Goal: Task Accomplishment & Management: Complete application form

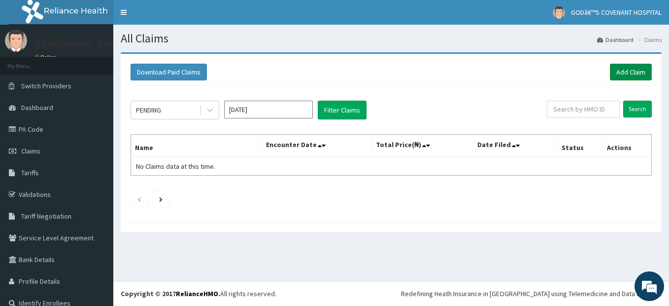
click at [629, 70] on link "Add Claim" at bounding box center [631, 72] width 42 height 17
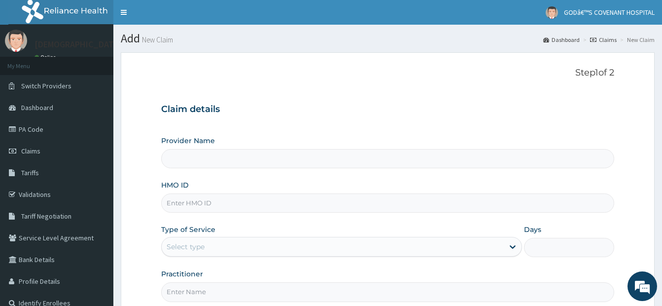
type input "[DEMOGRAPHIC_DATA]’S [GEOGRAPHIC_DATA]"
click at [211, 206] on input "HMO ID" at bounding box center [387, 202] width 453 height 19
type input "MFD/10079/B"
click at [230, 243] on div "Select type" at bounding box center [333, 247] width 342 height 16
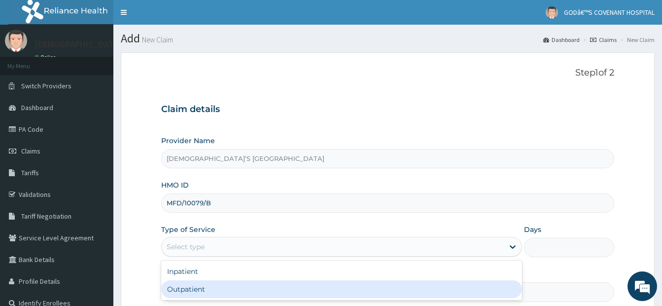
click at [221, 291] on div "Outpatient" at bounding box center [341, 289] width 361 height 18
type input "1"
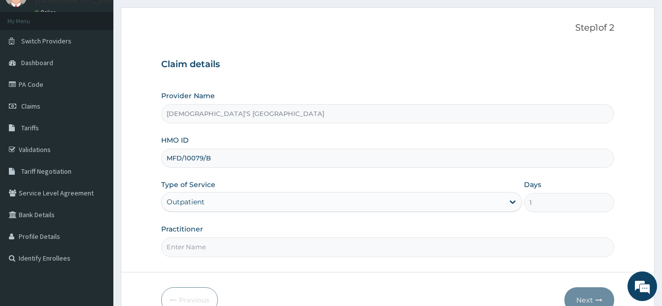
scroll to position [100, 0]
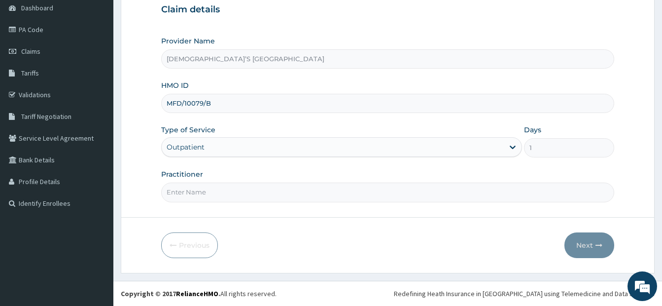
click at [246, 201] on input "Practitioner" at bounding box center [387, 191] width 453 height 19
type input "DR. DARE"
click at [579, 244] on button "Next" at bounding box center [589, 245] width 50 height 26
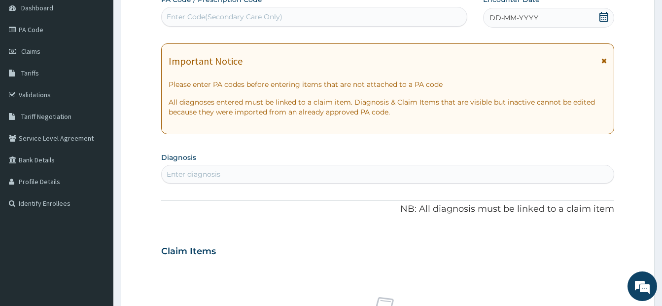
click at [181, 17] on div "Enter Code(Secondary Care Only)" at bounding box center [225, 17] width 116 height 10
type input "PA/FA0302"
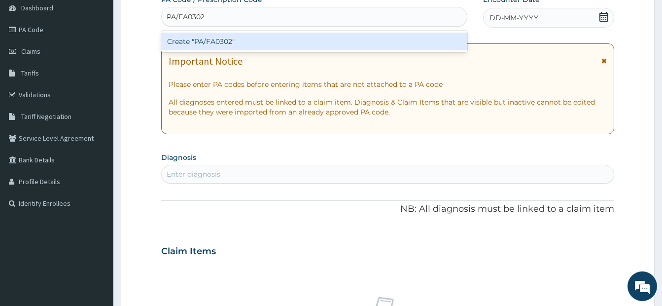
click at [178, 42] on div "Create "PA/FA0302"" at bounding box center [314, 42] width 306 height 18
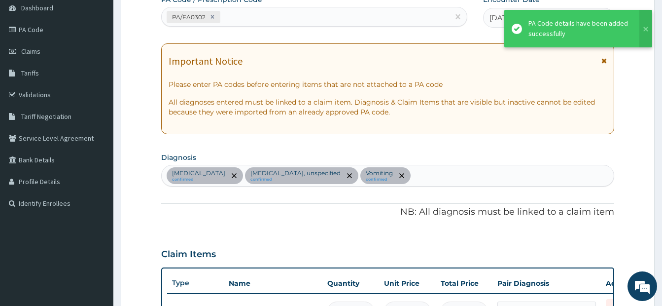
scroll to position [368, 0]
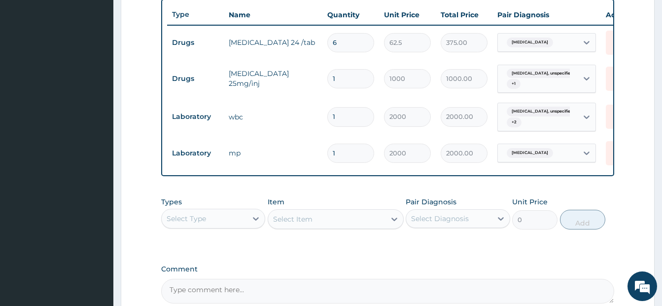
drag, startPoint x: 474, startPoint y: 269, endPoint x: 463, endPoint y: 265, distance: 11.4
click at [463, 265] on div "PA Code / Prescription Code PA/FA0302 Encounter Date 14-10-2025 Important Notic…" at bounding box center [387, 14] width 453 height 577
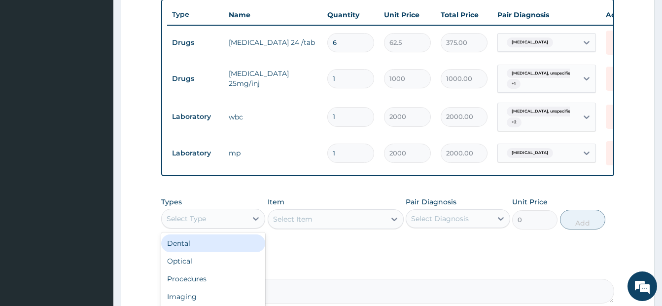
click at [207, 226] on div "Select Type" at bounding box center [204, 218] width 85 height 16
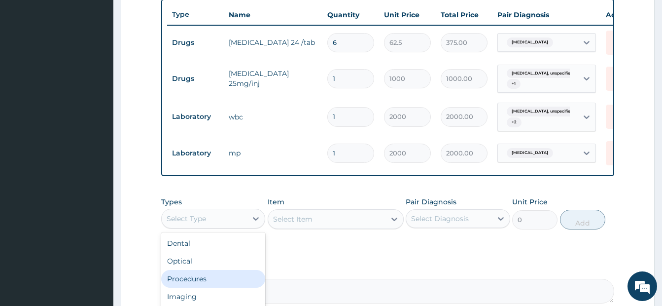
click at [193, 282] on div "Procedures" at bounding box center [213, 279] width 104 height 18
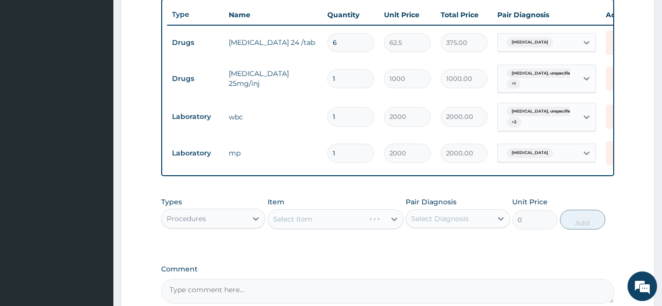
click at [322, 227] on div "Select Item" at bounding box center [336, 219] width 136 height 20
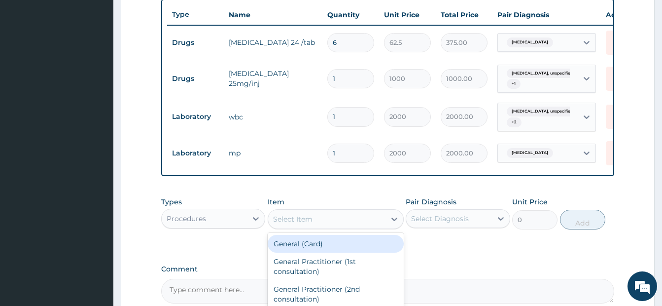
click at [322, 227] on div "Select Item" at bounding box center [326, 219] width 117 height 16
type input "GP"
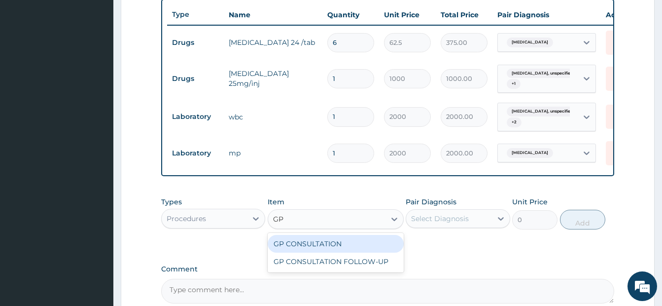
click at [328, 252] on div "GP CONSULTATION" at bounding box center [336, 244] width 136 height 18
type input "3500"
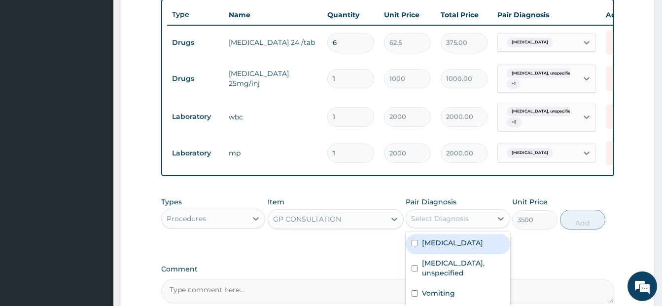
click at [443, 223] on div "Select Diagnosis" at bounding box center [440, 218] width 58 height 10
click at [429, 247] on label "Malaria, unspecified" at bounding box center [452, 243] width 61 height 10
checkbox input "true"
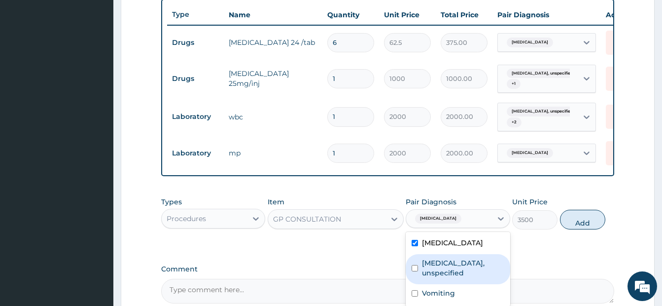
click at [420, 269] on div "Gastritis, unspecified" at bounding box center [458, 269] width 104 height 30
checkbox input "true"
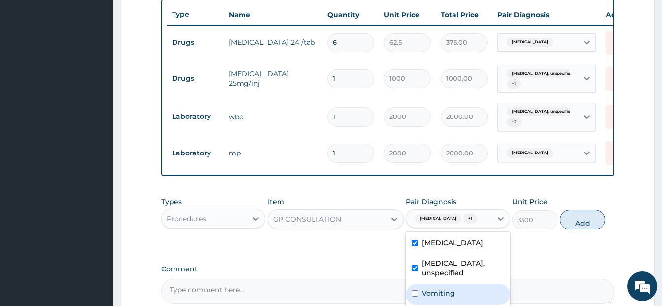
click at [411, 292] on div "Vomiting" at bounding box center [458, 294] width 104 height 20
checkbox input "true"
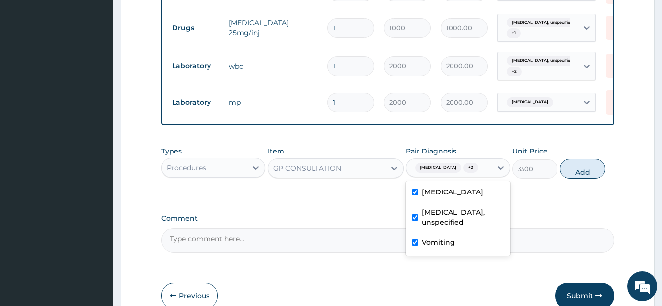
scroll to position [466, 0]
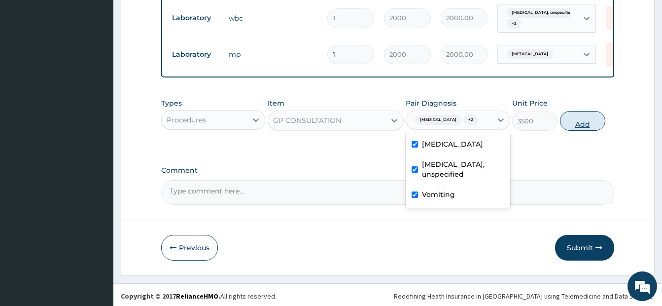
click at [588, 128] on button "Add" at bounding box center [582, 121] width 45 height 20
type input "0"
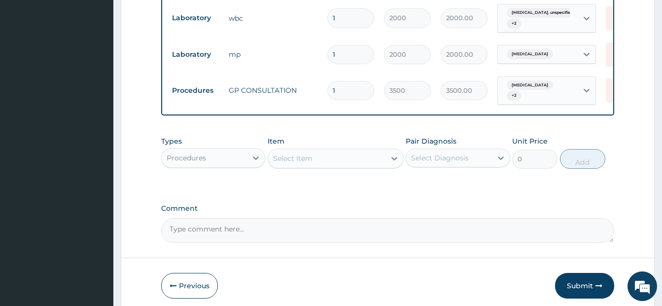
click at [585, 289] on button "Submit" at bounding box center [584, 286] width 59 height 26
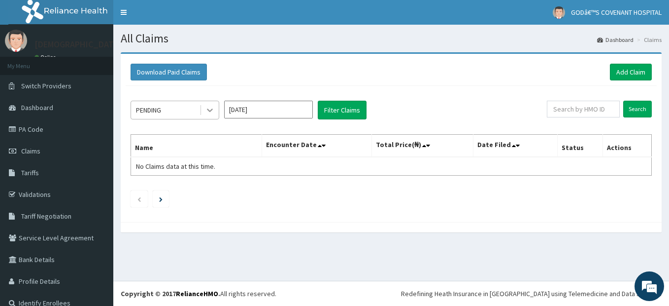
click at [214, 110] on icon at bounding box center [210, 110] width 10 height 10
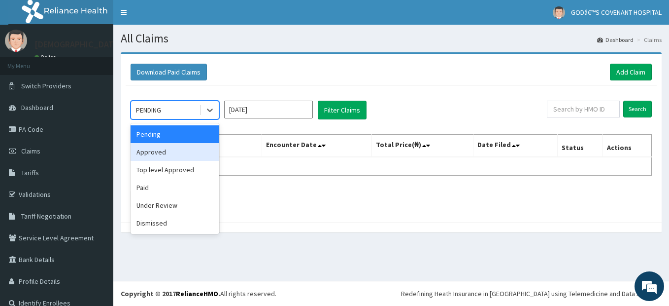
click at [172, 152] on div "Approved" at bounding box center [175, 152] width 89 height 18
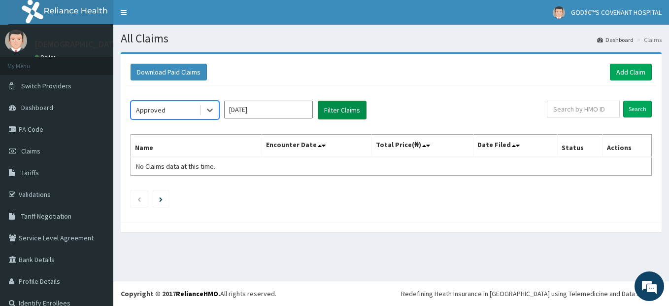
click at [333, 111] on button "Filter Claims" at bounding box center [342, 110] width 49 height 19
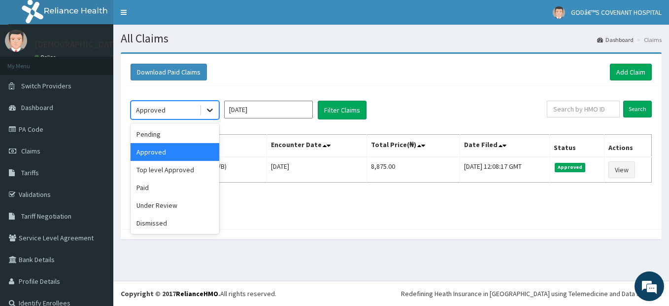
click at [208, 109] on icon at bounding box center [210, 110] width 10 height 10
click at [169, 172] on div "Top level Approved" at bounding box center [175, 170] width 89 height 18
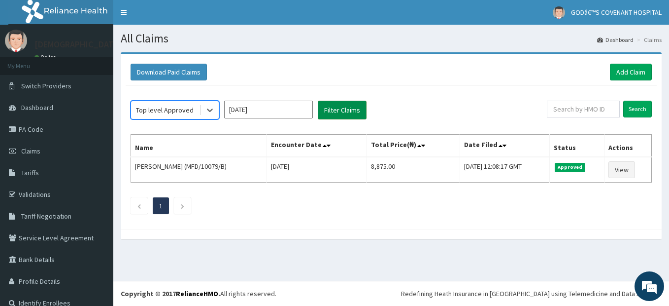
click at [348, 111] on button "Filter Claims" at bounding box center [342, 110] width 49 height 19
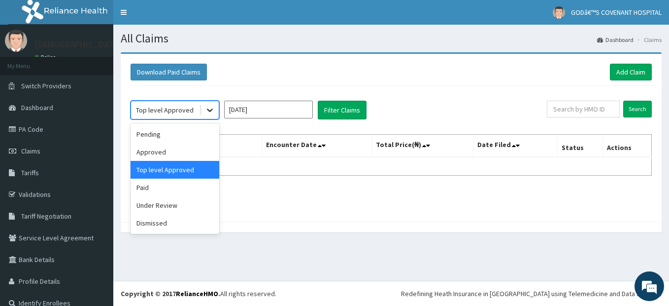
click at [207, 113] on icon at bounding box center [210, 110] width 10 height 10
click at [183, 184] on div "Paid" at bounding box center [175, 187] width 89 height 18
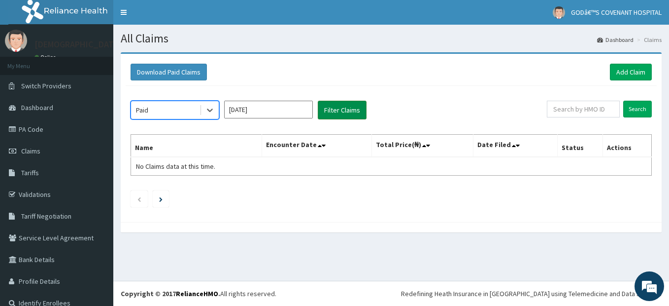
click at [344, 107] on button "Filter Claims" at bounding box center [342, 110] width 49 height 19
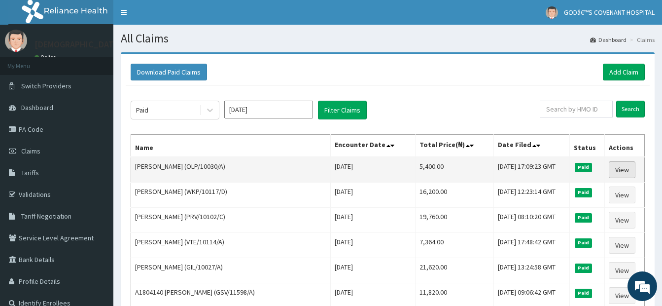
click at [621, 166] on link "View" at bounding box center [622, 169] width 27 height 17
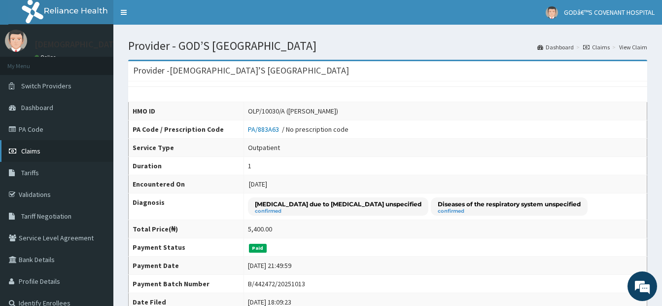
click at [43, 145] on link "Claims" at bounding box center [56, 151] width 113 height 22
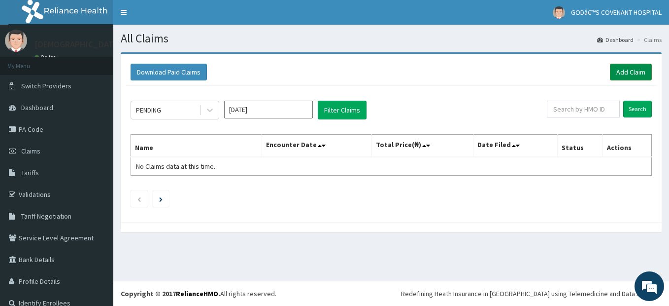
click at [627, 72] on link "Add Claim" at bounding box center [631, 72] width 42 height 17
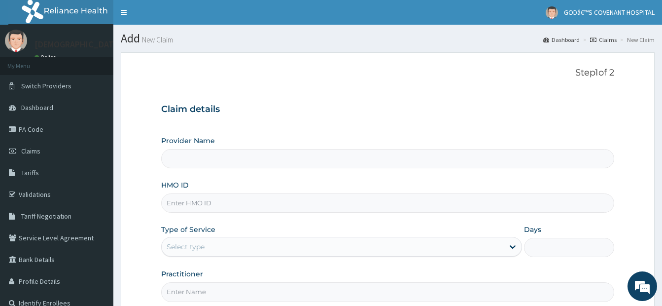
type input "[DEMOGRAPHIC_DATA]’S [GEOGRAPHIC_DATA]"
click at [190, 202] on input "HMO ID" at bounding box center [387, 202] width 453 height 19
type input "mfd/10079/E"
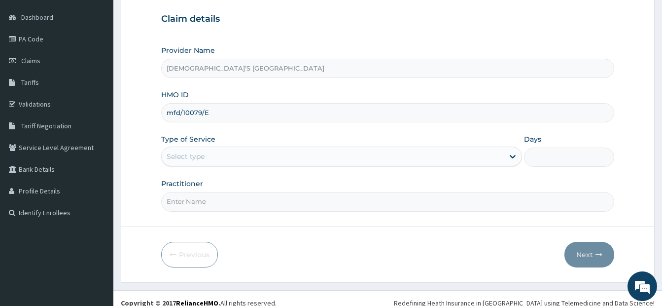
scroll to position [100, 0]
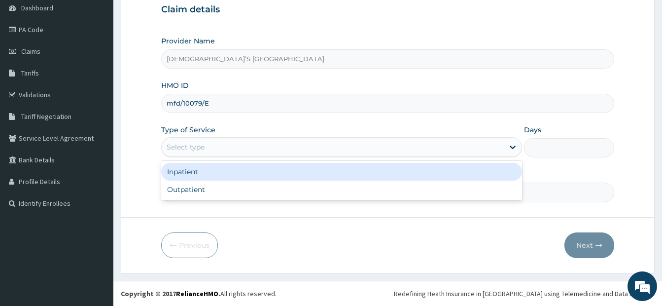
click at [215, 144] on div "Select type" at bounding box center [333, 147] width 342 height 16
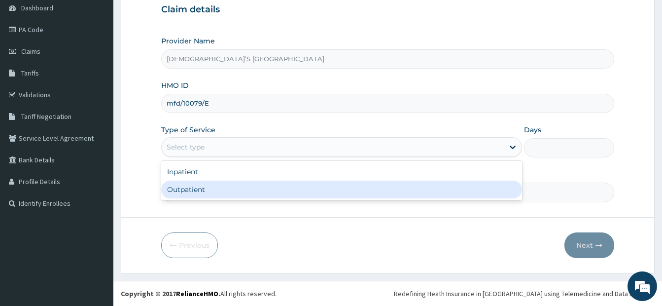
click at [199, 191] on div "Outpatient" at bounding box center [341, 189] width 361 height 18
type input "1"
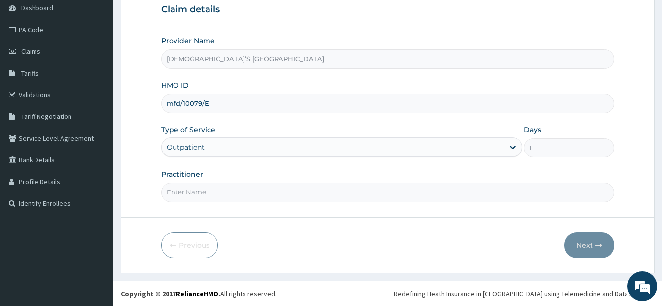
click at [200, 192] on input "Practitioner" at bounding box center [387, 191] width 453 height 19
type input "DR. DARE"
click at [584, 243] on button "Next" at bounding box center [589, 245] width 50 height 26
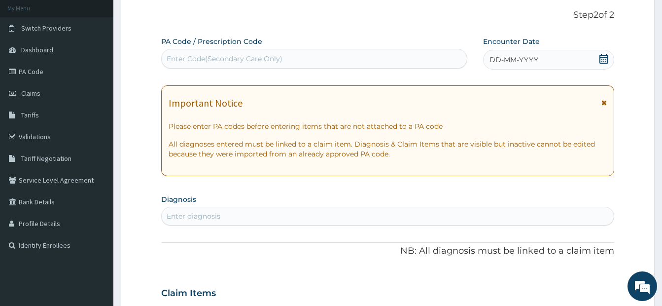
scroll to position [0, 0]
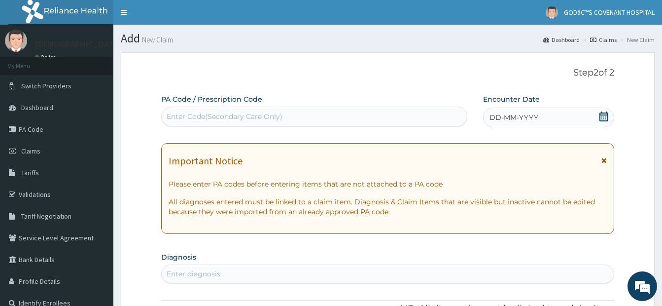
click at [203, 118] on div "Enter Code(Secondary Care Only)" at bounding box center [225, 116] width 116 height 10
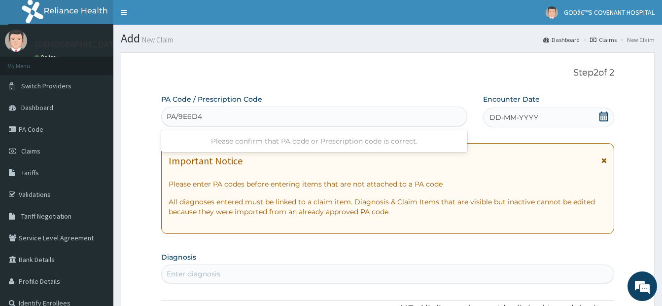
type input "PA/9E6D47"
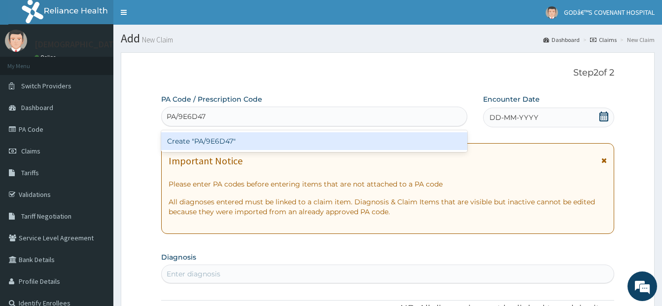
click at [193, 138] on div "Create "PA/9E6D47"" at bounding box center [314, 141] width 306 height 18
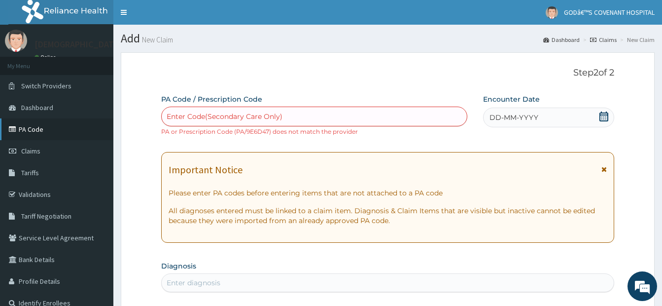
click at [53, 129] on link "PA Code" at bounding box center [56, 129] width 113 height 22
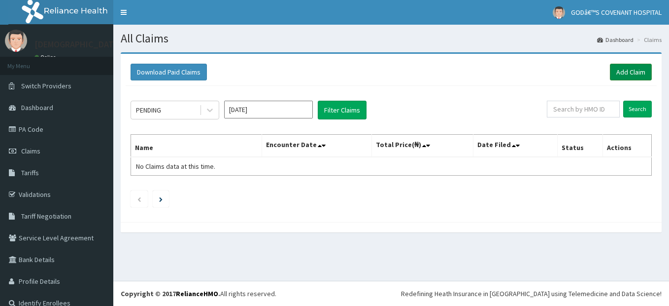
click at [625, 71] on link "Add Claim" at bounding box center [631, 72] width 42 height 17
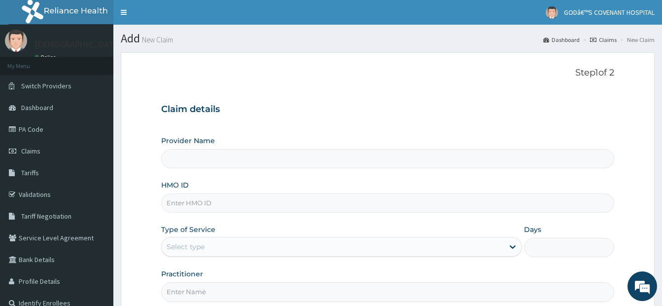
type input "[DEMOGRAPHIC_DATA]’S [GEOGRAPHIC_DATA]"
click at [204, 201] on input "HMO ID" at bounding box center [387, 202] width 453 height 19
type input "MFD/10079/E"
click at [290, 130] on div "Claim details Provider Name GOD’S COVENANT HOSPITAL HMO ID MFD/10079/E Type of …" at bounding box center [387, 197] width 453 height 207
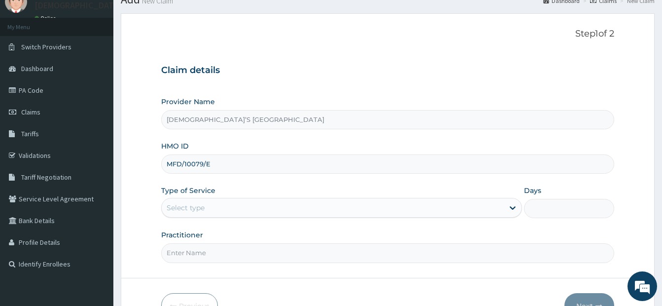
scroll to position [99, 0]
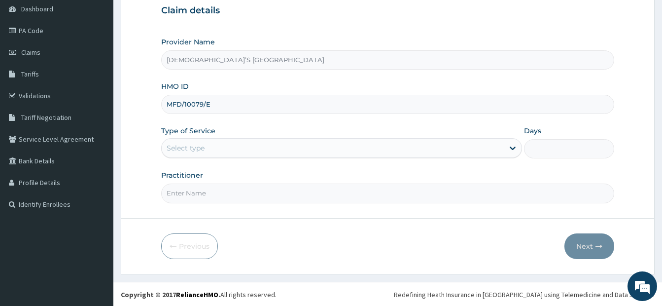
click at [209, 141] on div "Select type" at bounding box center [333, 148] width 342 height 16
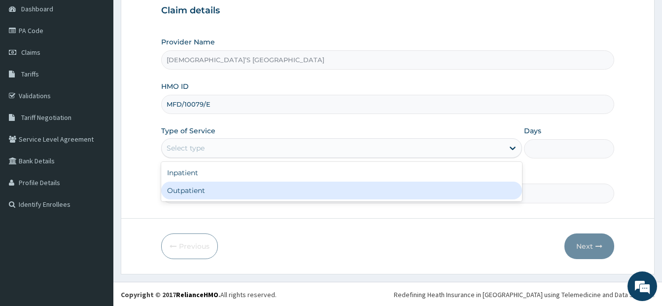
click at [188, 190] on div "Outpatient" at bounding box center [341, 190] width 361 height 18
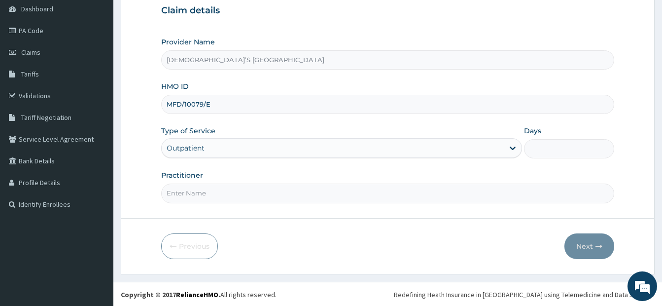
type input "1"
click at [198, 191] on input "Practitioner" at bounding box center [387, 192] width 453 height 19
type input "DR. DARE"
click at [598, 235] on button "Next" at bounding box center [589, 246] width 50 height 26
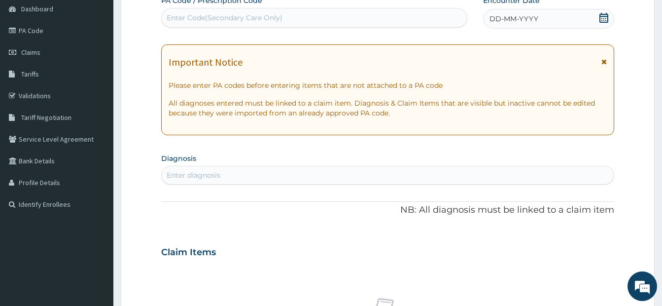
drag, startPoint x: 220, startPoint y: 8, endPoint x: 216, endPoint y: 15, distance: 7.9
click at [220, 8] on div "Enter Code(Secondary Care Only)" at bounding box center [314, 18] width 306 height 20
type input "PA/9E6D4F"
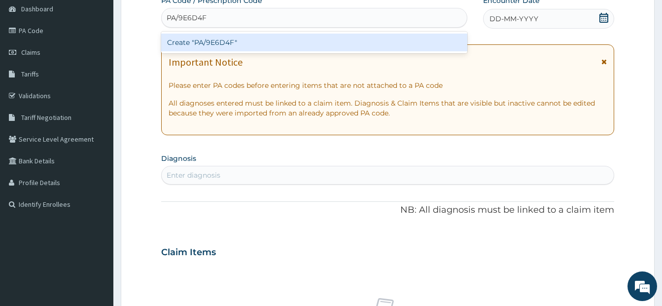
click at [213, 41] on div "Create "PA/9E6D4F"" at bounding box center [314, 43] width 306 height 18
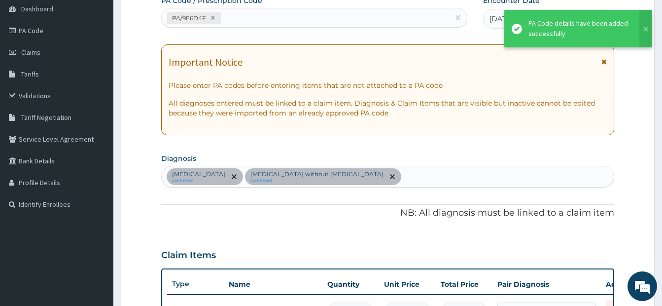
scroll to position [436, 0]
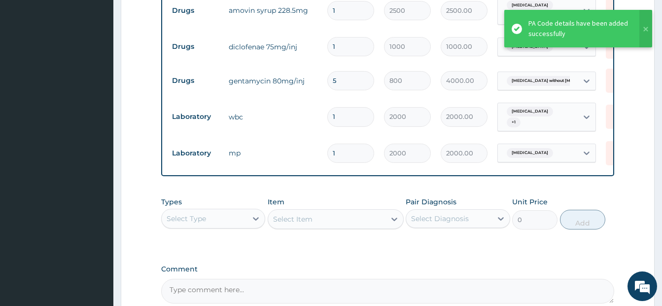
click at [212, 222] on div "Select Type" at bounding box center [204, 218] width 85 height 16
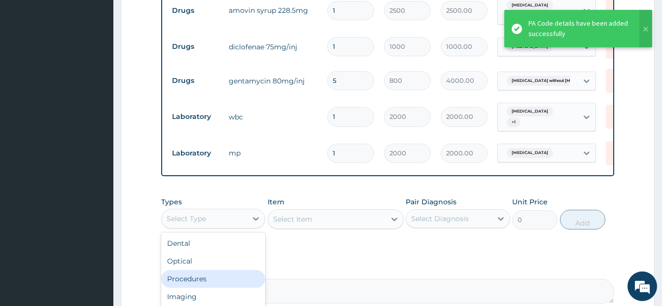
click at [191, 286] on div "Procedures" at bounding box center [213, 279] width 104 height 18
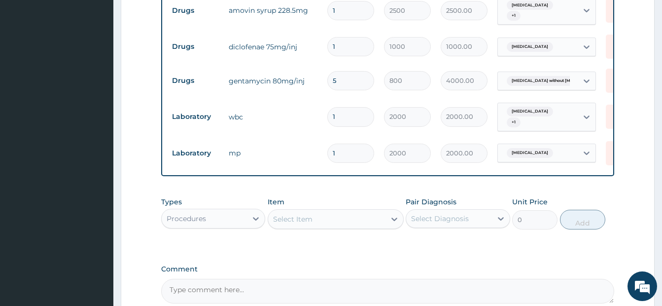
click at [323, 227] on div "Select Item" at bounding box center [326, 219] width 117 height 16
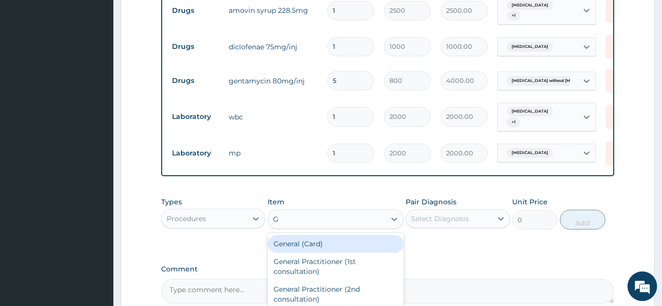
type input "GP"
click at [321, 252] on div "GP CONSULTATION" at bounding box center [336, 244] width 136 height 18
type input "3500"
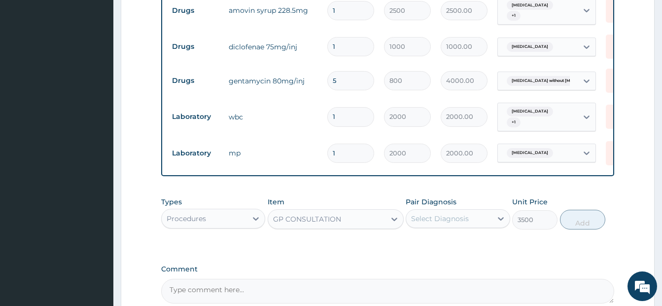
click at [432, 223] on div "Select Diagnosis" at bounding box center [440, 218] width 58 height 10
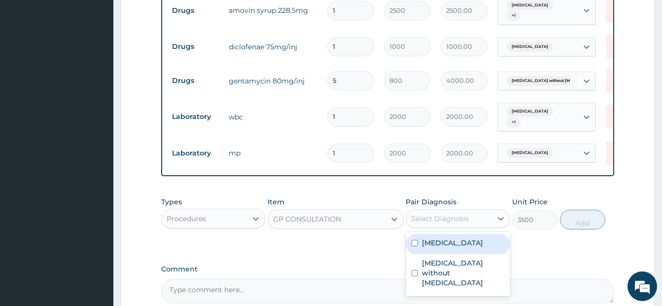
drag, startPoint x: 421, startPoint y: 246, endPoint x: 420, endPoint y: 256, distance: 9.9
click at [420, 248] on div "Malaria, unspecified" at bounding box center [458, 244] width 104 height 20
checkbox input "true"
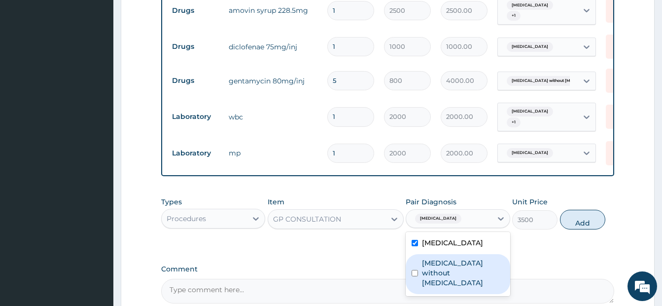
click at [419, 277] on div "Sepsis without septic shock" at bounding box center [458, 274] width 104 height 40
checkbox input "true"
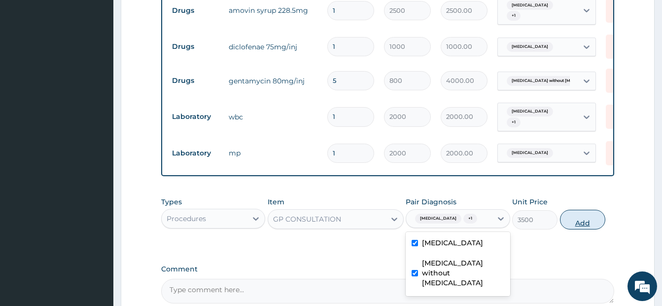
click at [591, 227] on button "Add" at bounding box center [582, 219] width 45 height 20
type input "0"
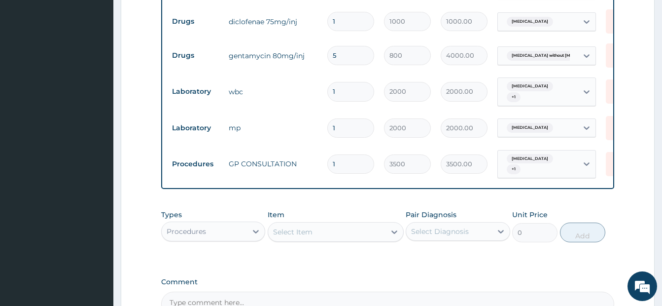
scroll to position [485, 0]
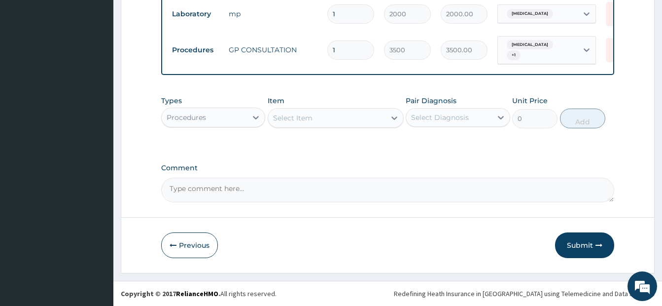
drag, startPoint x: 584, startPoint y: 243, endPoint x: 561, endPoint y: 245, distance: 23.2
click at [584, 243] on button "Submit" at bounding box center [584, 245] width 59 height 26
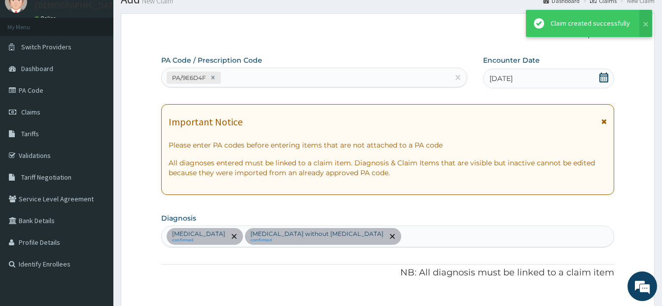
scroll to position [582, 0]
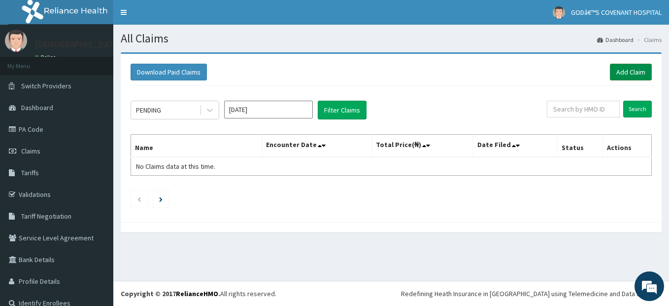
click at [623, 73] on link "Add Claim" at bounding box center [631, 72] width 42 height 17
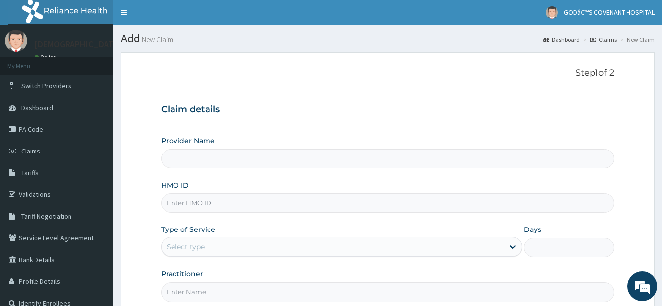
type input "[DEMOGRAPHIC_DATA]’S [GEOGRAPHIC_DATA]"
click at [189, 201] on input "HMO ID" at bounding box center [387, 202] width 453 height 19
type input "GIL/10027/A"
click at [206, 246] on div "Select type" at bounding box center [333, 247] width 342 height 16
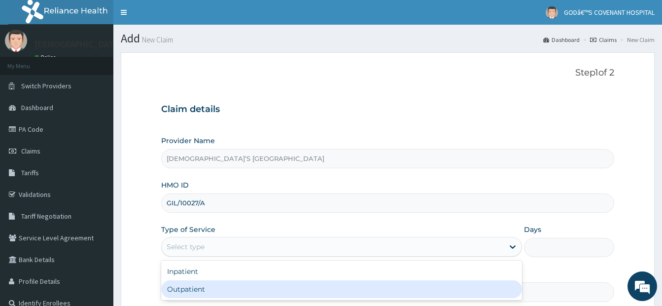
click at [192, 285] on div "Outpatient" at bounding box center [341, 289] width 361 height 18
type input "1"
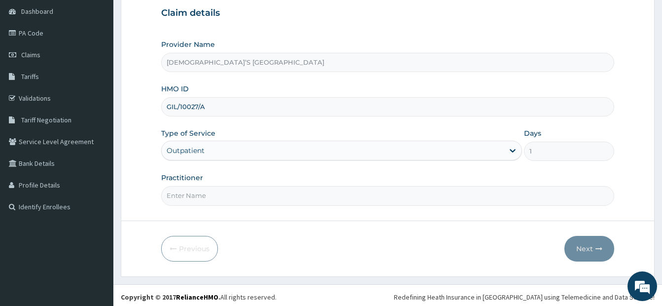
scroll to position [100, 0]
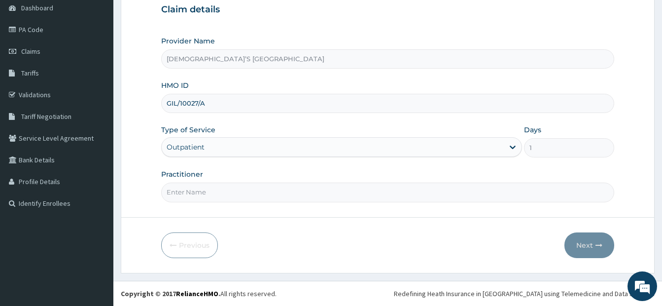
click at [271, 182] on div "Practitioner" at bounding box center [387, 185] width 453 height 33
type input "DR. ODURINDE"
click at [585, 242] on button "Next" at bounding box center [589, 245] width 50 height 26
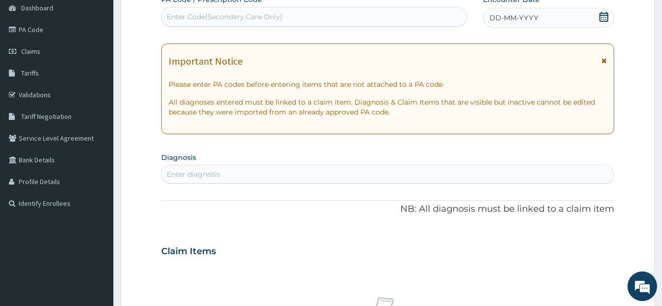
scroll to position [0, 0]
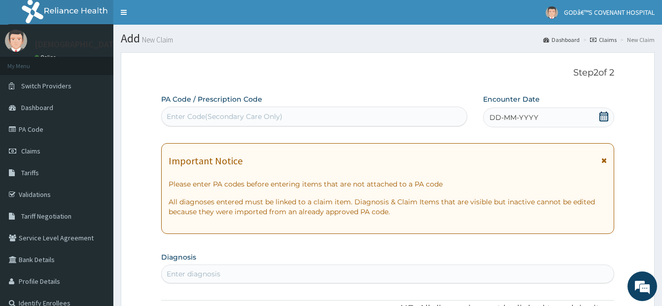
click at [603, 114] on icon at bounding box center [603, 116] width 9 height 10
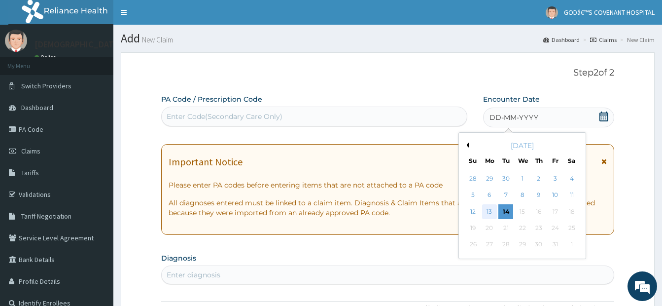
click at [487, 206] on div "13" at bounding box center [489, 211] width 15 height 15
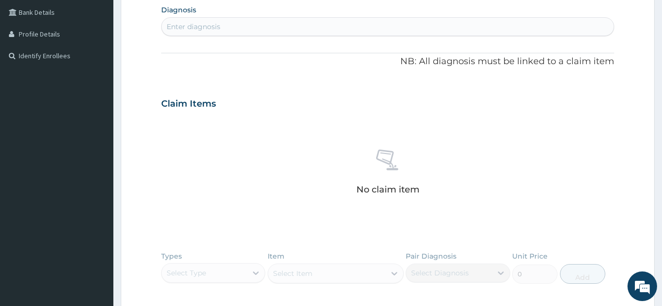
scroll to position [246, 0]
click at [209, 27] on div "Enter diagnosis" at bounding box center [194, 27] width 54 height 10
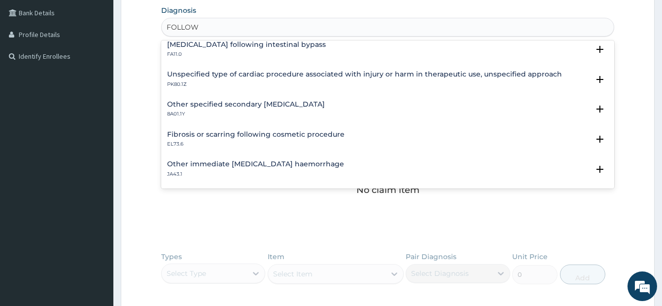
scroll to position [1302, 0]
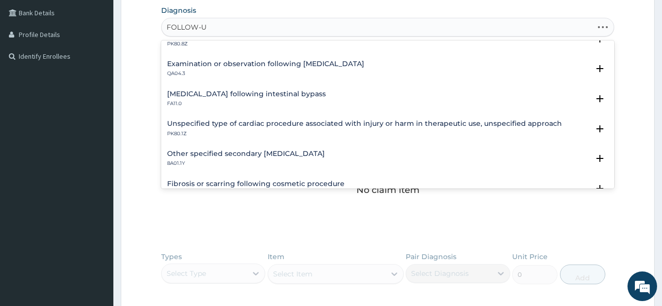
type input "FOLLOW-UP"
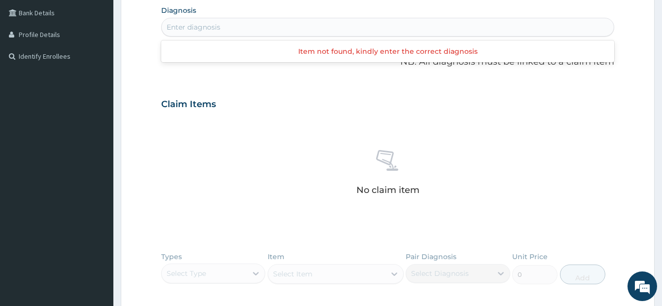
scroll to position [0, 0]
click at [213, 27] on div "Enter diagnosis" at bounding box center [388, 27] width 452 height 16
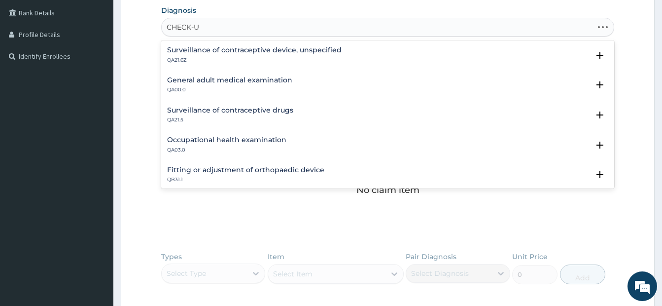
type input "CHECK-UP"
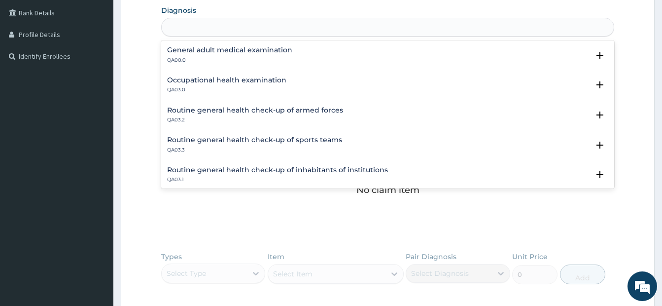
click at [213, 28] on div "CHECK-UP" at bounding box center [388, 27] width 452 height 16
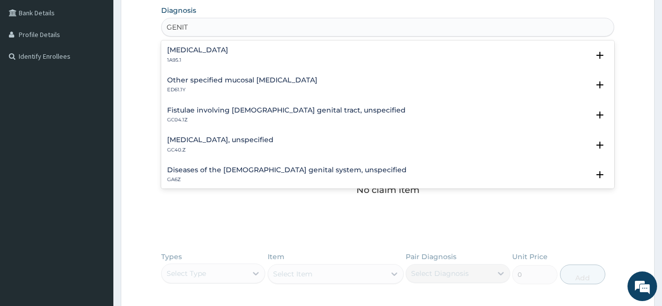
type input "GENITO"
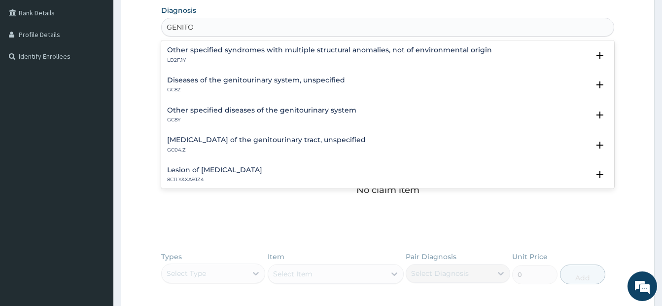
click at [188, 82] on h4 "Diseases of the genitourinary system, unspecified" at bounding box center [256, 79] width 178 height 7
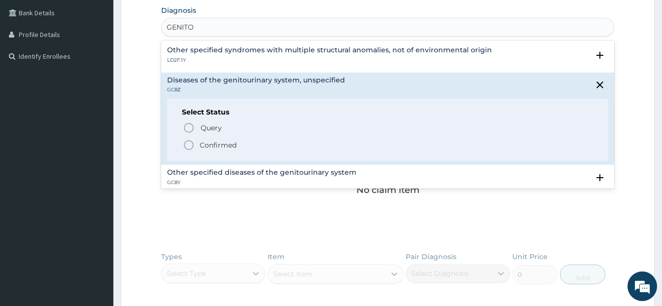
click at [186, 145] on icon "status option filled" at bounding box center [189, 145] width 12 height 12
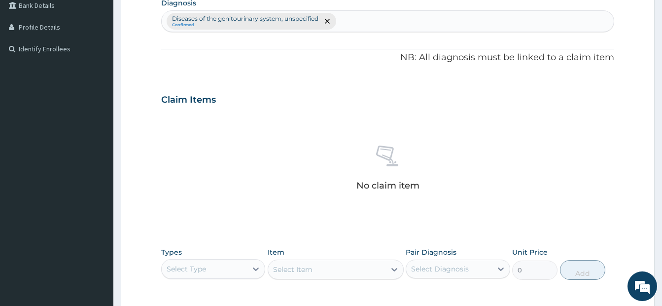
scroll to position [394, 0]
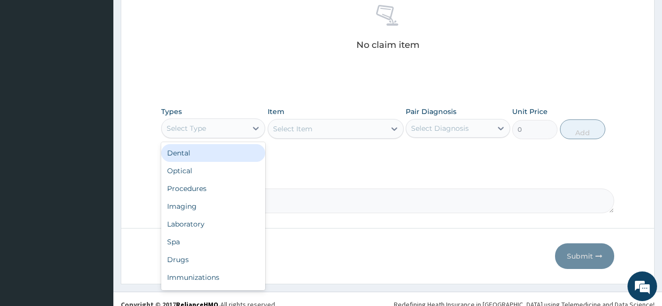
click at [222, 123] on div "Select Type" at bounding box center [204, 128] width 85 height 16
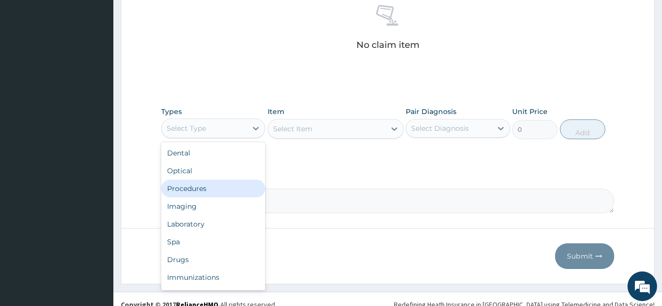
click at [200, 190] on div "Procedures" at bounding box center [213, 188] width 104 height 18
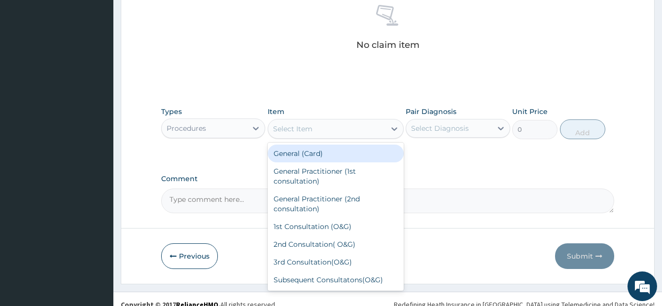
click at [317, 130] on div "Select Item" at bounding box center [326, 129] width 117 height 16
type input "GP"
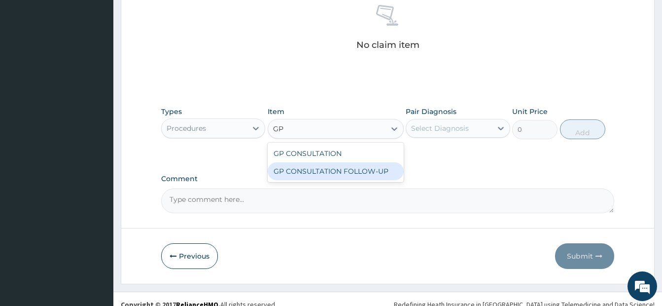
click at [359, 173] on div "GP CONSULTATION FOLLOW-UP" at bounding box center [336, 171] width 136 height 18
type input "3000"
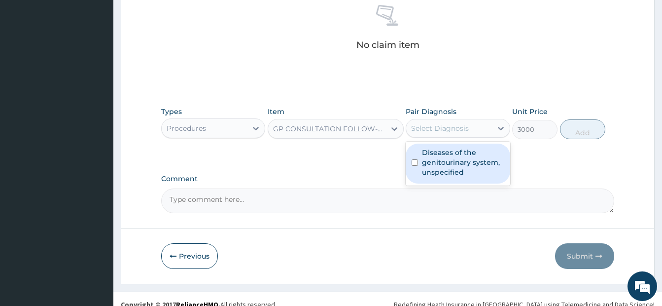
click at [454, 124] on div "Select Diagnosis" at bounding box center [440, 128] width 58 height 10
click at [423, 162] on label "Diseases of the genitourinary system, unspecified" at bounding box center [463, 162] width 82 height 30
checkbox input "true"
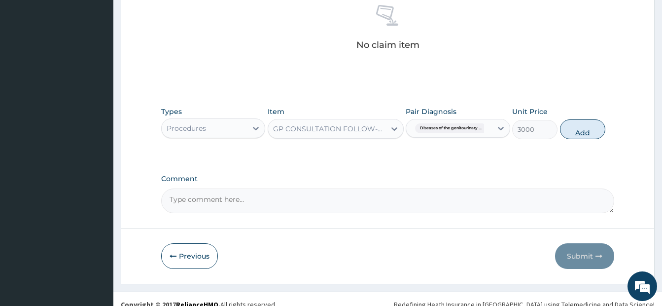
click at [588, 129] on button "Add" at bounding box center [582, 129] width 45 height 20
type input "0"
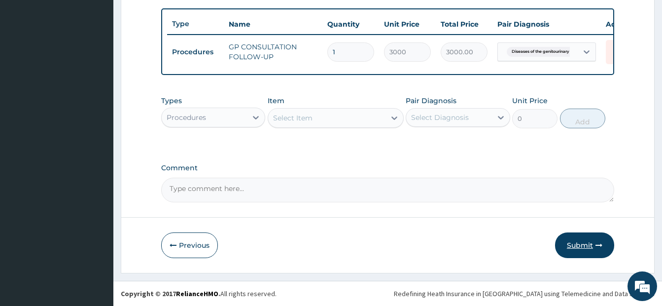
click at [592, 243] on button "Submit" at bounding box center [584, 245] width 59 height 26
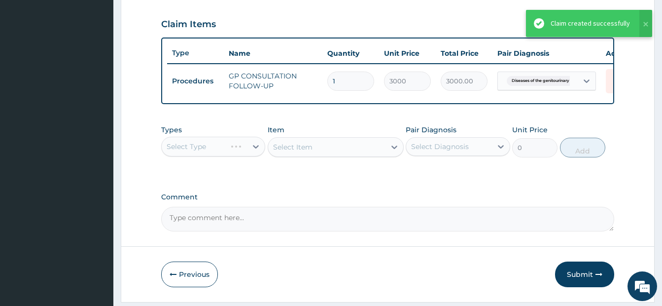
scroll to position [267, 0]
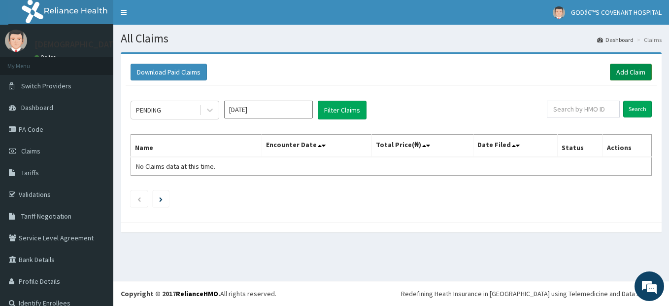
click at [644, 71] on link "Add Claim" at bounding box center [631, 72] width 42 height 17
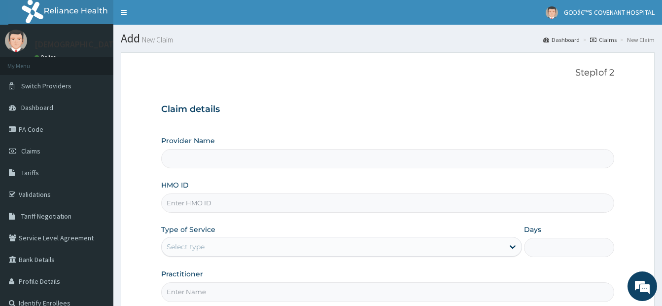
type input "[DEMOGRAPHIC_DATA]’S [GEOGRAPHIC_DATA]"
click at [203, 205] on input "HMO ID" at bounding box center [387, 202] width 453 height 19
type input "CAM/10195/B"
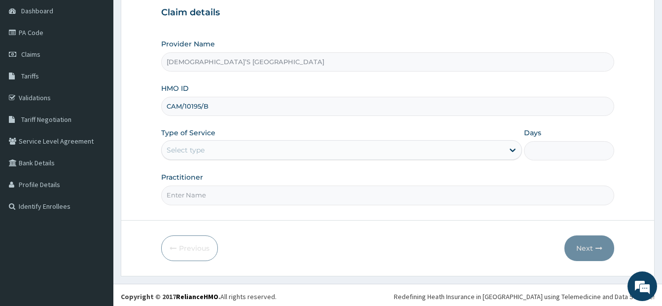
scroll to position [100, 0]
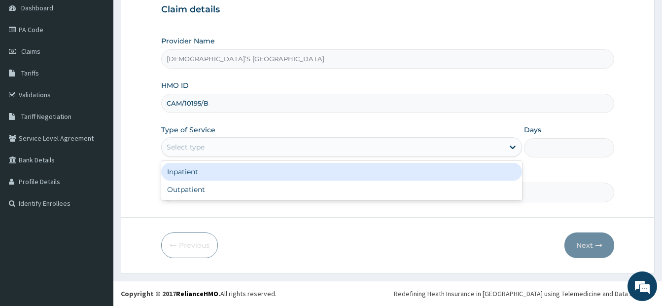
click at [199, 147] on div "Select type" at bounding box center [186, 147] width 38 height 10
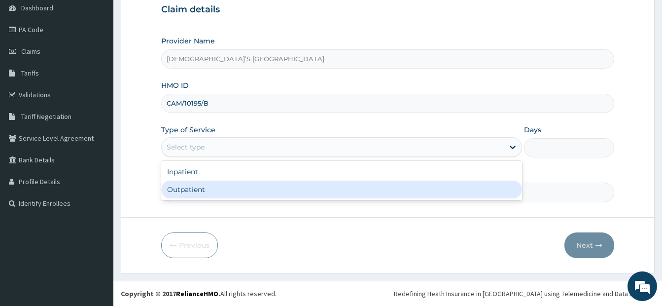
drag, startPoint x: 210, startPoint y: 187, endPoint x: 251, endPoint y: 196, distance: 41.8
click at [210, 188] on div "Outpatient" at bounding box center [341, 189] width 361 height 18
type input "1"
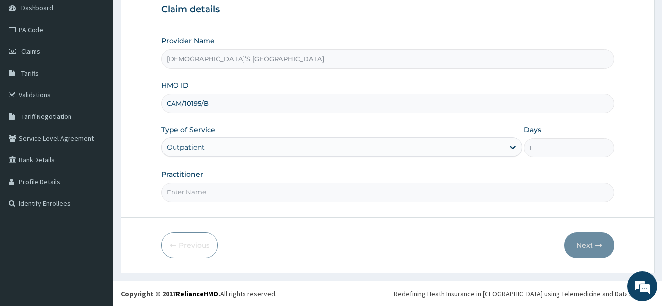
click at [299, 196] on input "Practitioner" at bounding box center [387, 191] width 453 height 19
type input "DR. ODURINDE"
click at [590, 241] on button "Next" at bounding box center [589, 245] width 50 height 26
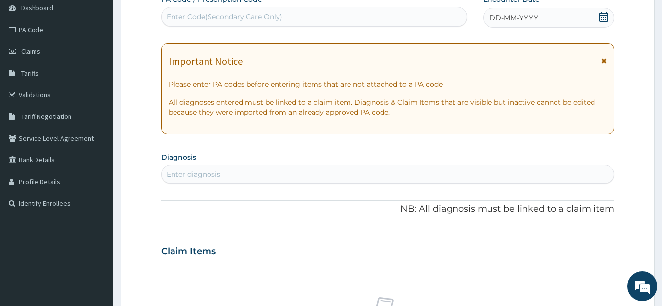
click at [603, 23] on span at bounding box center [604, 18] width 10 height 12
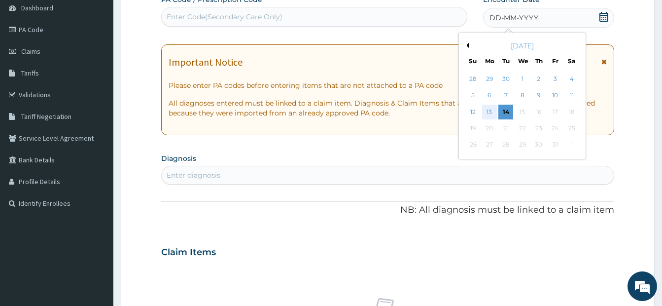
click at [486, 112] on div "13" at bounding box center [489, 111] width 15 height 15
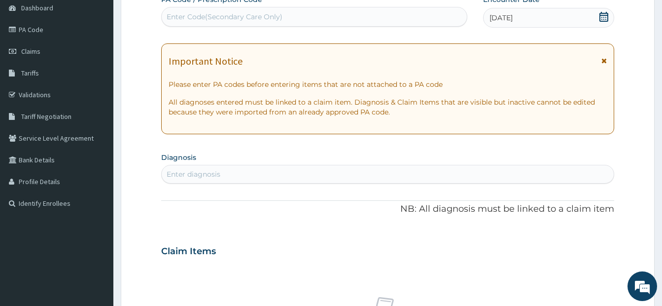
click at [218, 19] on div "Enter Code(Secondary Care Only)" at bounding box center [225, 17] width 116 height 10
click at [221, 170] on div "Enter diagnosis" at bounding box center [388, 174] width 452 height 16
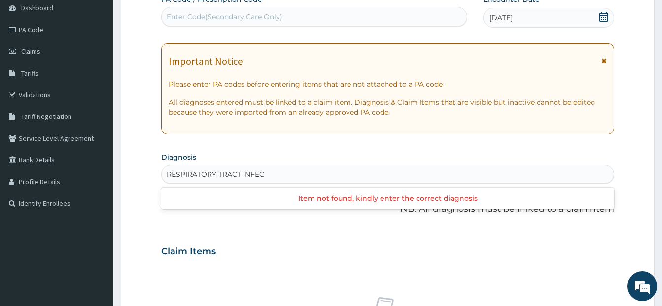
scroll to position [0, 0]
type input "RESPIRATORY TRACT IN"
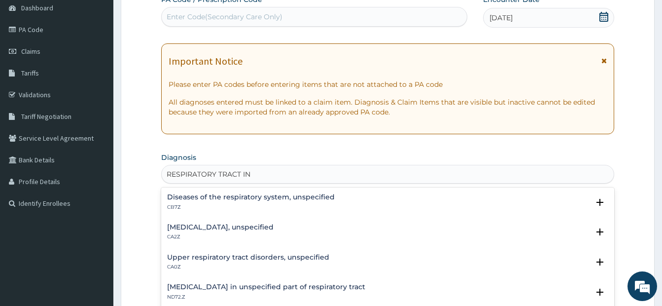
click at [203, 230] on h4 "Lower respiratory tract disease, unspecified" at bounding box center [220, 226] width 106 height 7
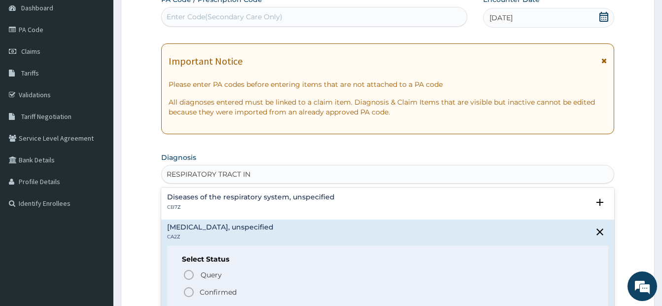
click at [189, 286] on icon "status option filled" at bounding box center [189, 292] width 12 height 12
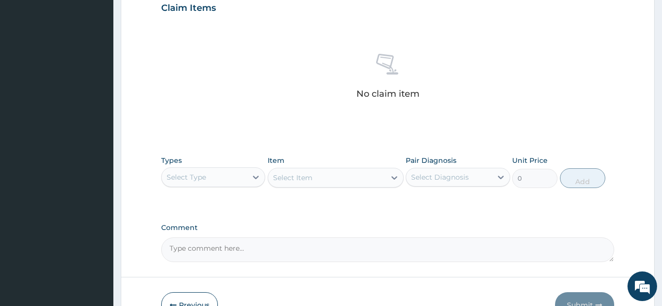
scroll to position [346, 0]
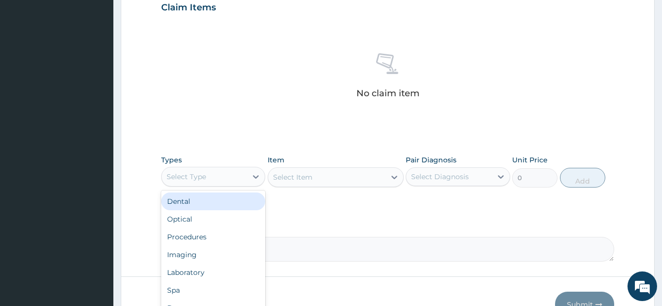
click at [190, 174] on div "Select Type" at bounding box center [186, 176] width 39 height 10
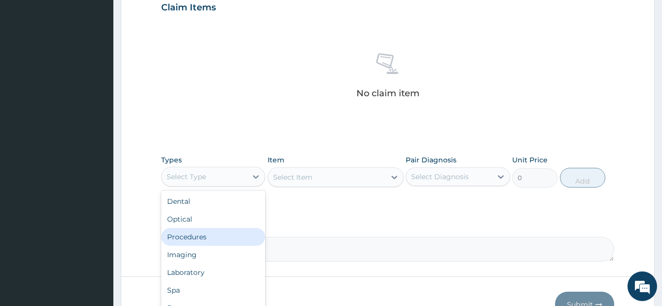
click at [194, 232] on div "Procedures" at bounding box center [213, 237] width 104 height 18
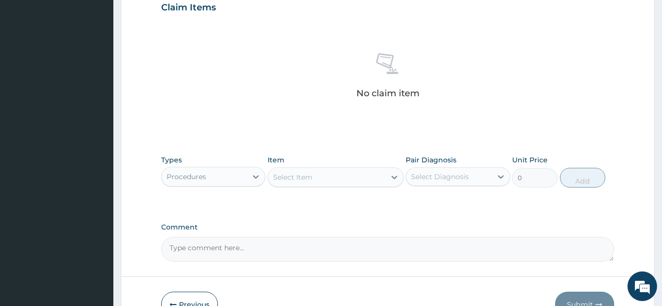
click at [298, 183] on div "Select Item" at bounding box center [326, 177] width 117 height 16
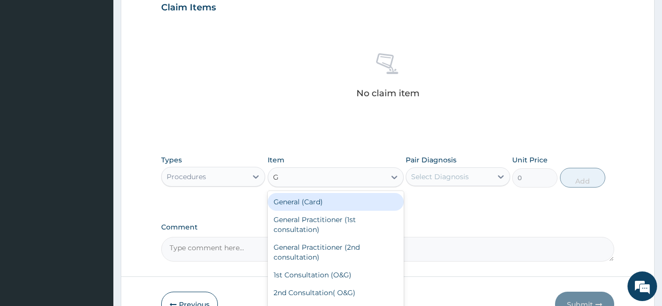
type input "GP"
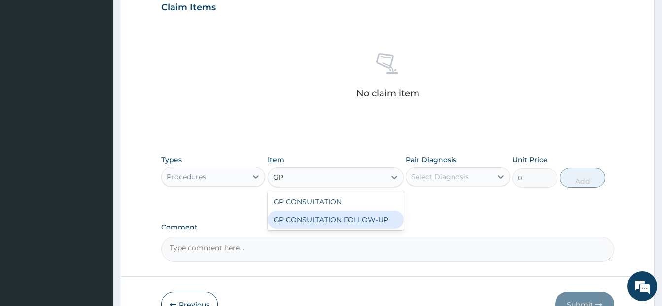
click at [338, 220] on div "GP CONSULTATION FOLLOW-UP" at bounding box center [336, 219] width 136 height 18
type input "3000"
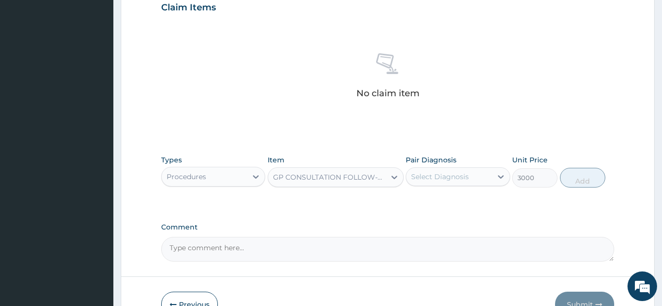
click at [420, 186] on div "Pair Diagnosis Select Diagnosis" at bounding box center [458, 171] width 104 height 33
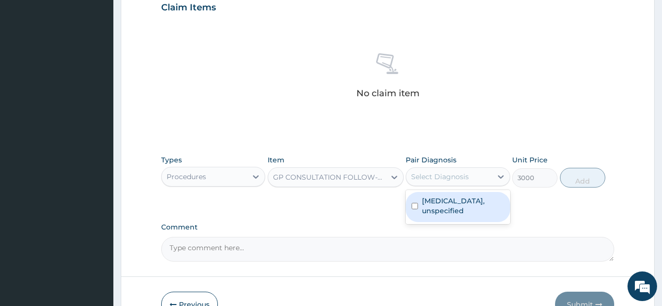
click at [434, 176] on div "Select Diagnosis" at bounding box center [440, 176] width 58 height 10
click at [421, 201] on div "Lower respiratory tract disease, unspecified" at bounding box center [458, 207] width 104 height 30
checkbox input "true"
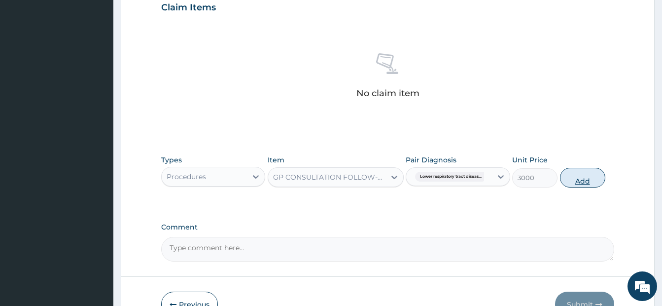
click at [583, 177] on button "Add" at bounding box center [582, 178] width 45 height 20
type input "0"
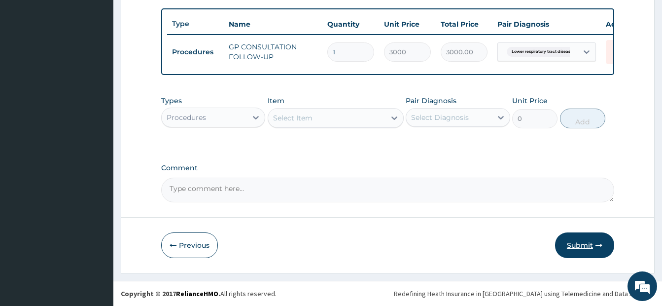
click at [592, 241] on button "Submit" at bounding box center [584, 245] width 59 height 26
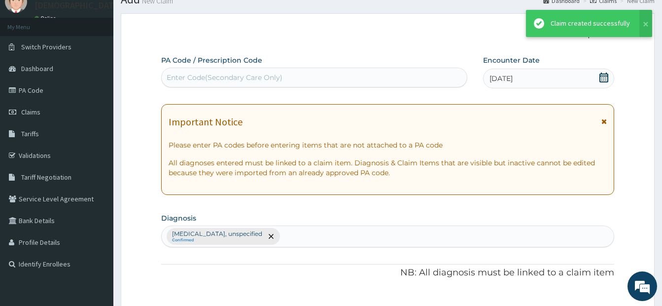
scroll to position [366, 0]
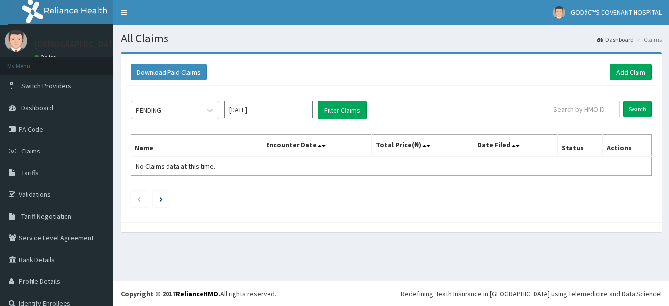
click at [210, 111] on icon at bounding box center [210, 110] width 6 height 3
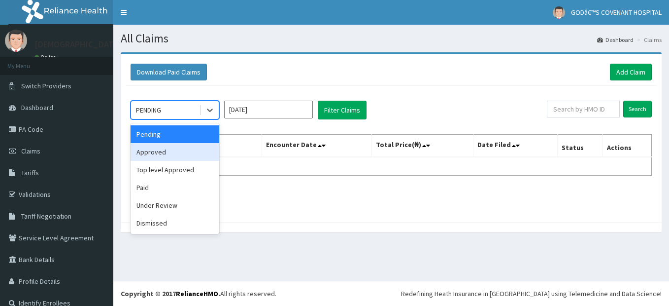
drag, startPoint x: 191, startPoint y: 159, endPoint x: 277, endPoint y: 146, distance: 87.8
click at [192, 159] on div "Approved" at bounding box center [175, 152] width 89 height 18
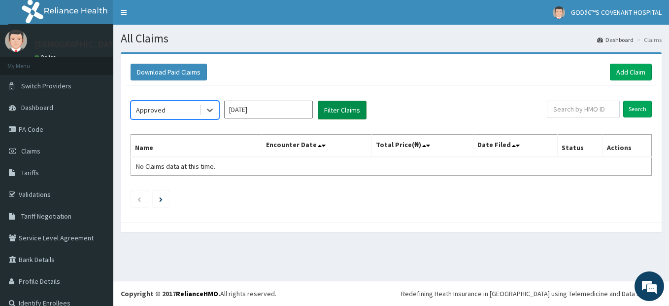
click at [348, 117] on button "Filter Claims" at bounding box center [342, 110] width 49 height 19
